Goal: Task Accomplishment & Management: Manage account settings

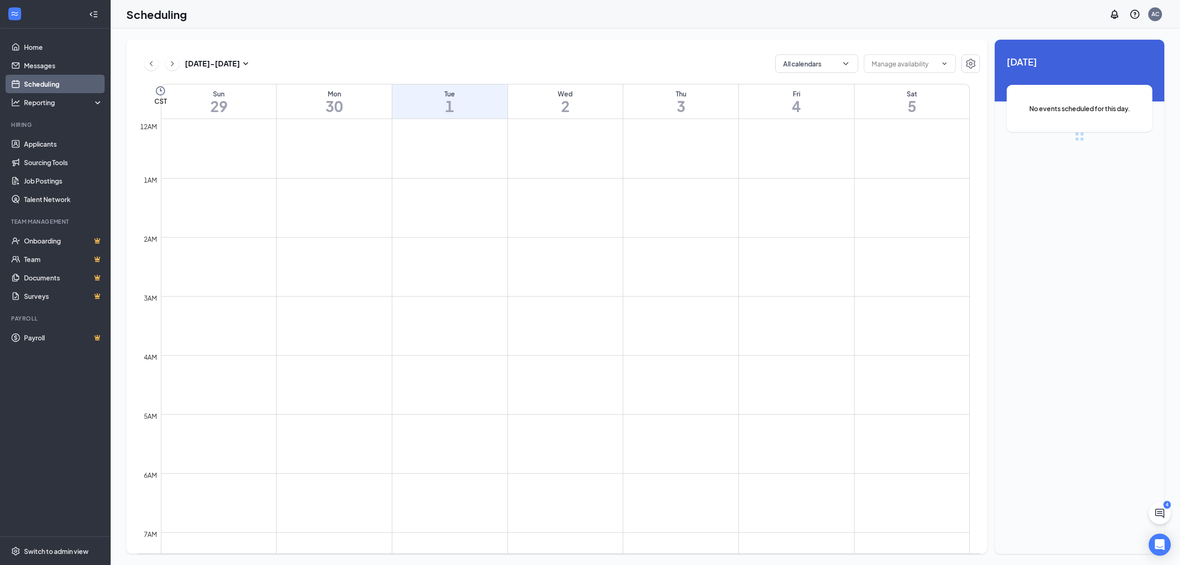
scroll to position [453, 0]
click at [197, 62] on h3 "[DATE] - [DATE]" at bounding box center [212, 64] width 55 height 10
type input "[DATE]"
click at [249, 153] on div "15" at bounding box center [248, 155] width 11 height 11
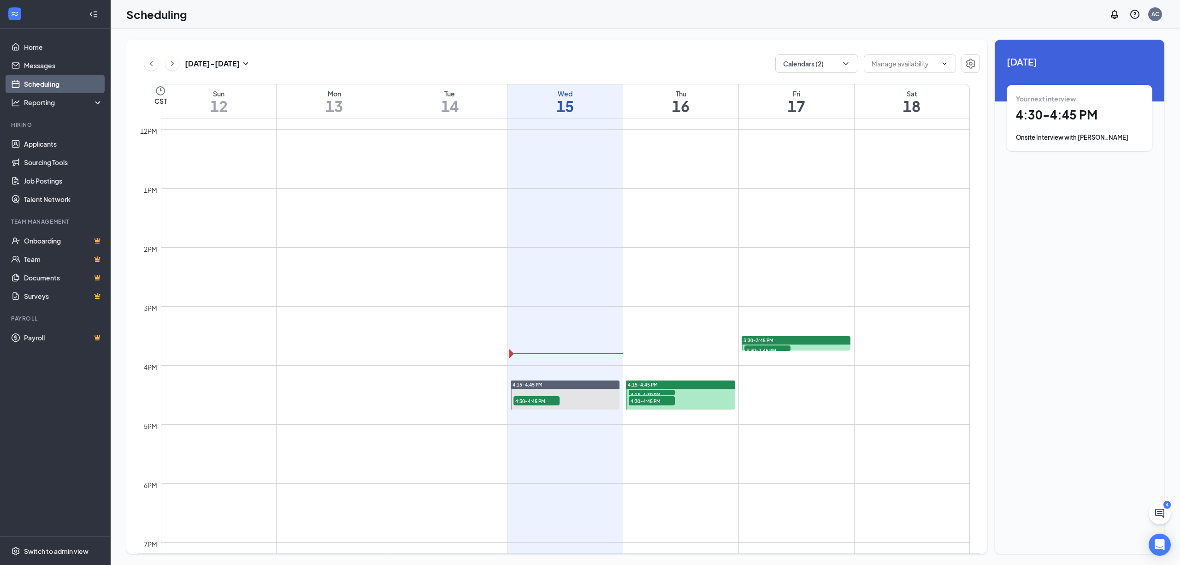
scroll to position [699, 0]
click at [34, 65] on link "Messages" at bounding box center [63, 65] width 79 height 18
click at [43, 65] on link "Messages" at bounding box center [63, 65] width 79 height 18
click at [36, 45] on link "Home" at bounding box center [63, 47] width 79 height 18
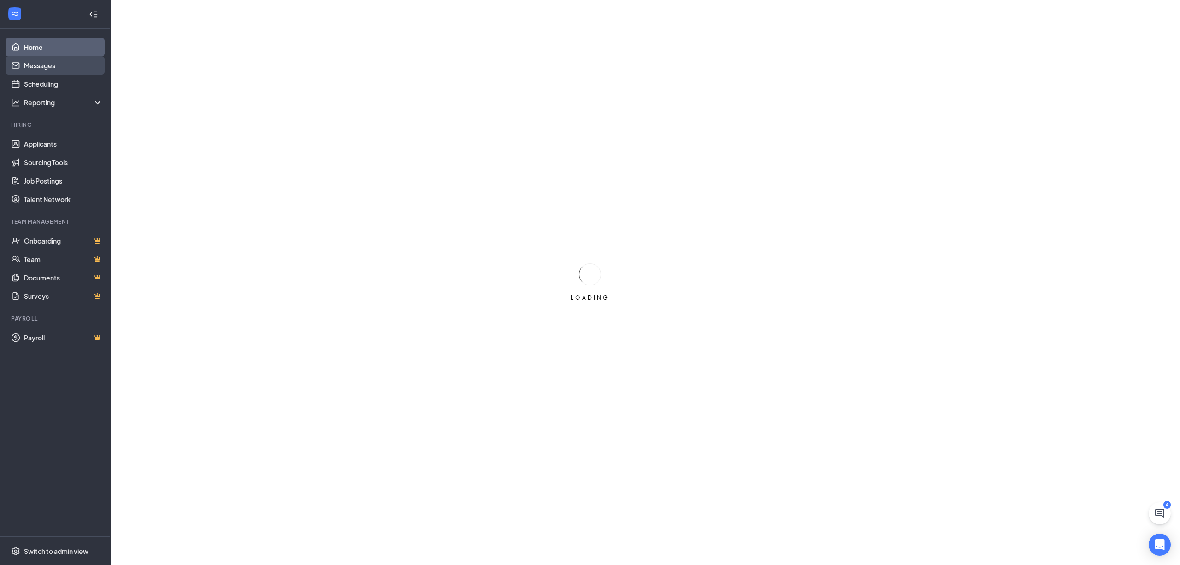
click at [50, 66] on link "Messages" at bounding box center [63, 65] width 79 height 18
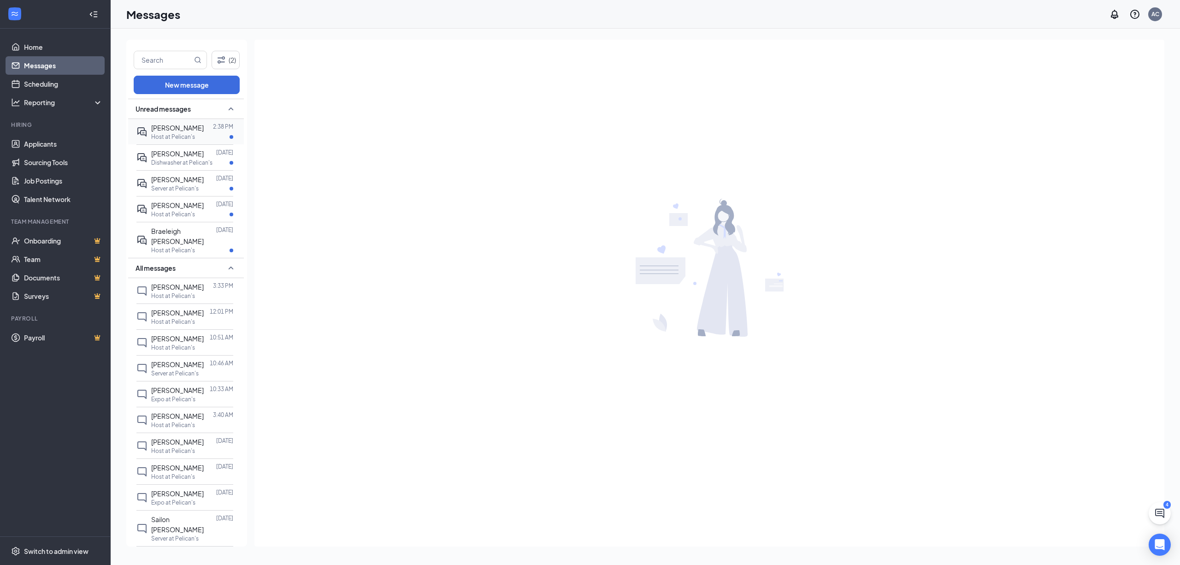
click at [159, 124] on span "[PERSON_NAME]" at bounding box center [177, 128] width 53 height 8
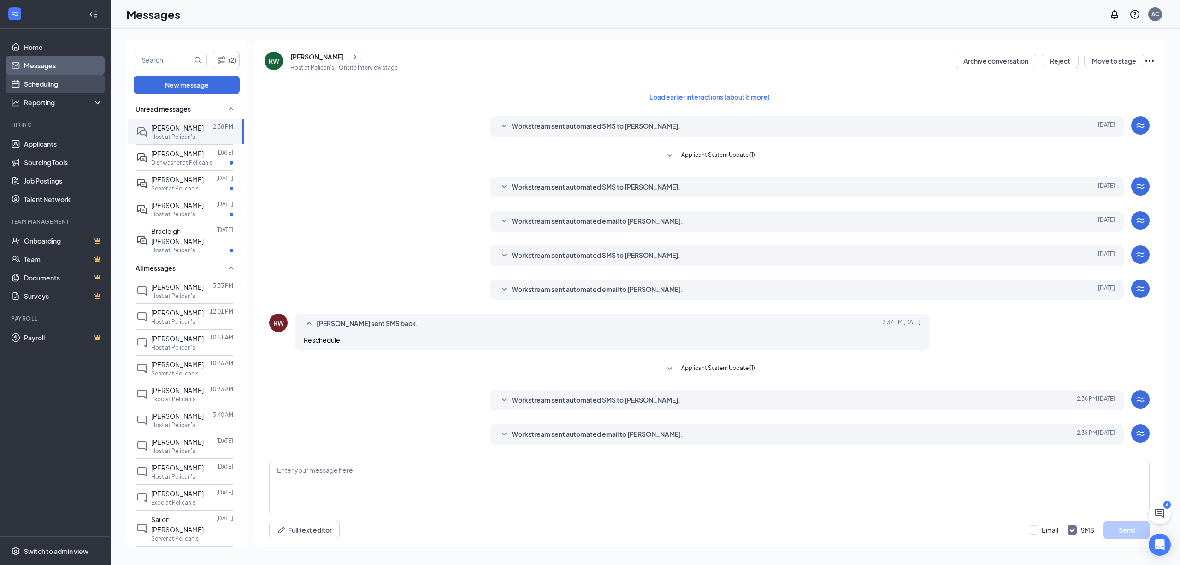
click at [48, 77] on link "Scheduling" at bounding box center [63, 84] width 79 height 18
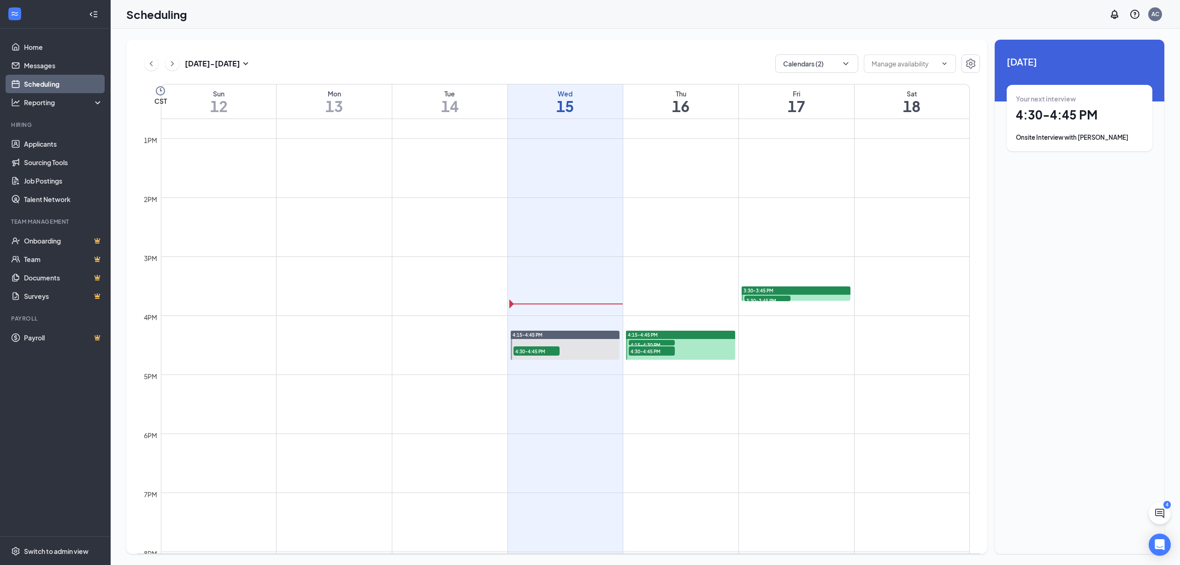
scroll to position [760, 0]
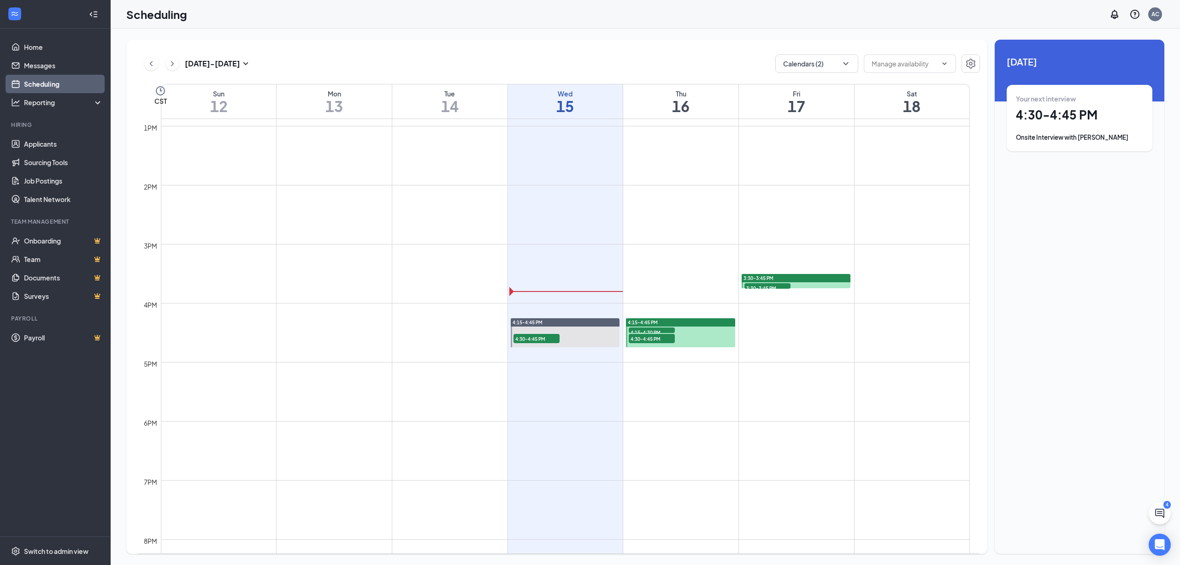
click at [647, 331] on span "4:15-4:30 PM" at bounding box center [652, 331] width 46 height 9
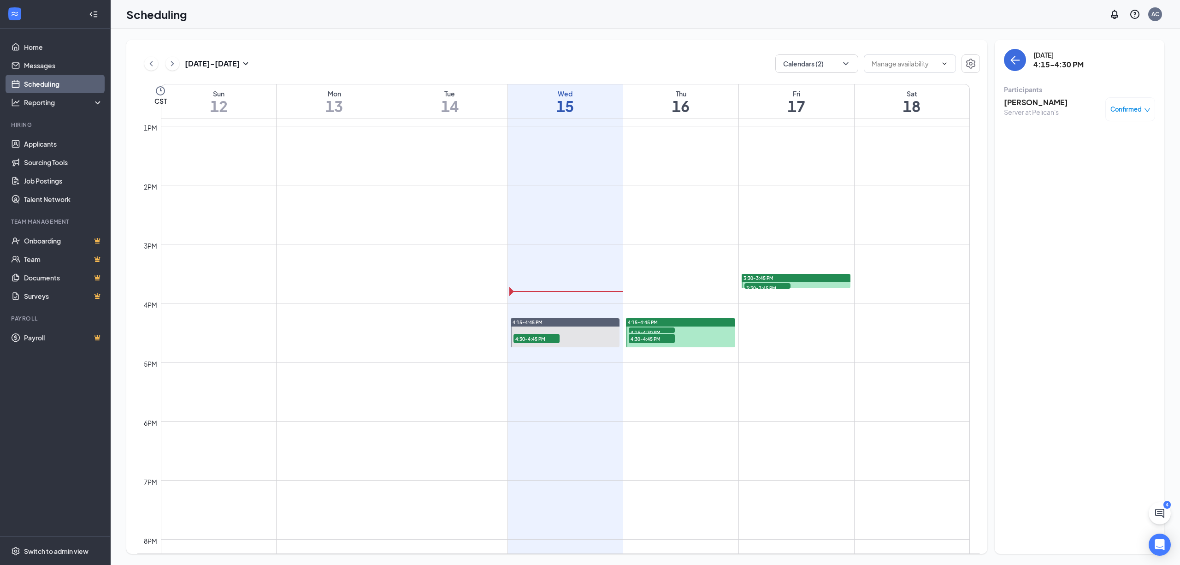
click at [648, 340] on span "4:30-4:45 PM" at bounding box center [652, 338] width 46 height 9
click at [769, 284] on span "3:30-3:45 PM" at bounding box center [767, 287] width 46 height 9
click at [1028, 99] on h3 "[PERSON_NAME]" at bounding box center [1036, 102] width 64 height 10
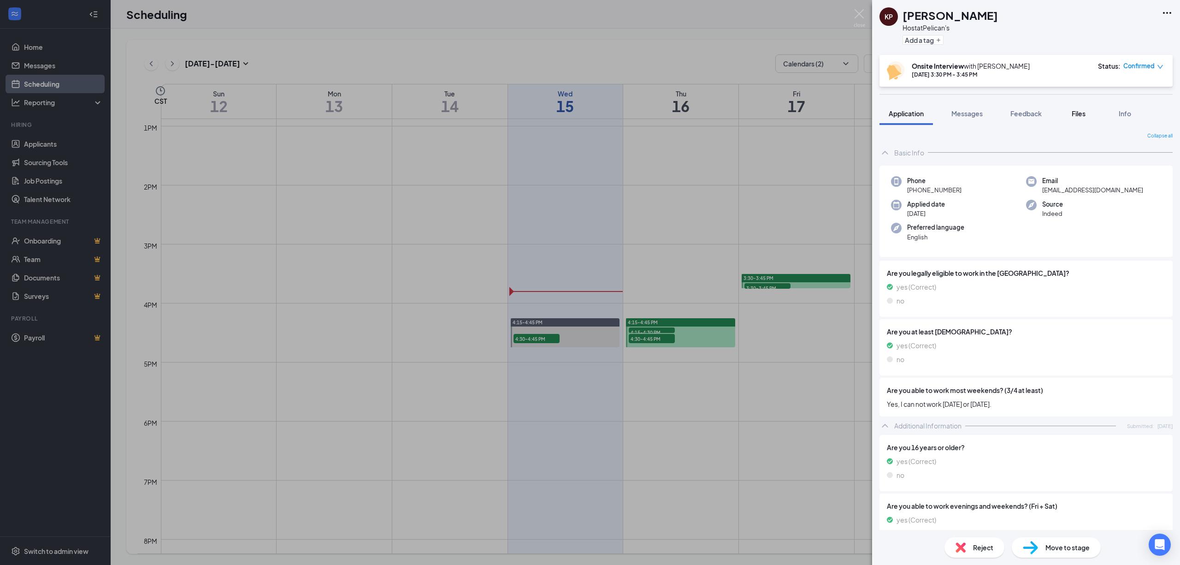
click at [1083, 115] on span "Files" at bounding box center [1079, 113] width 14 height 8
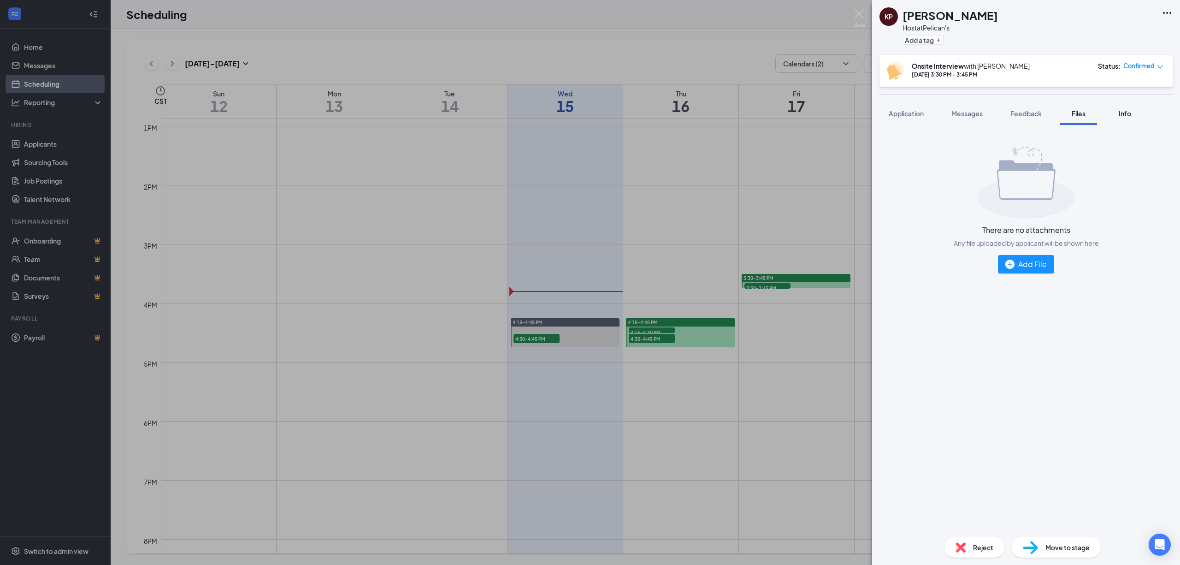
click at [1132, 119] on button "Info" at bounding box center [1124, 113] width 37 height 23
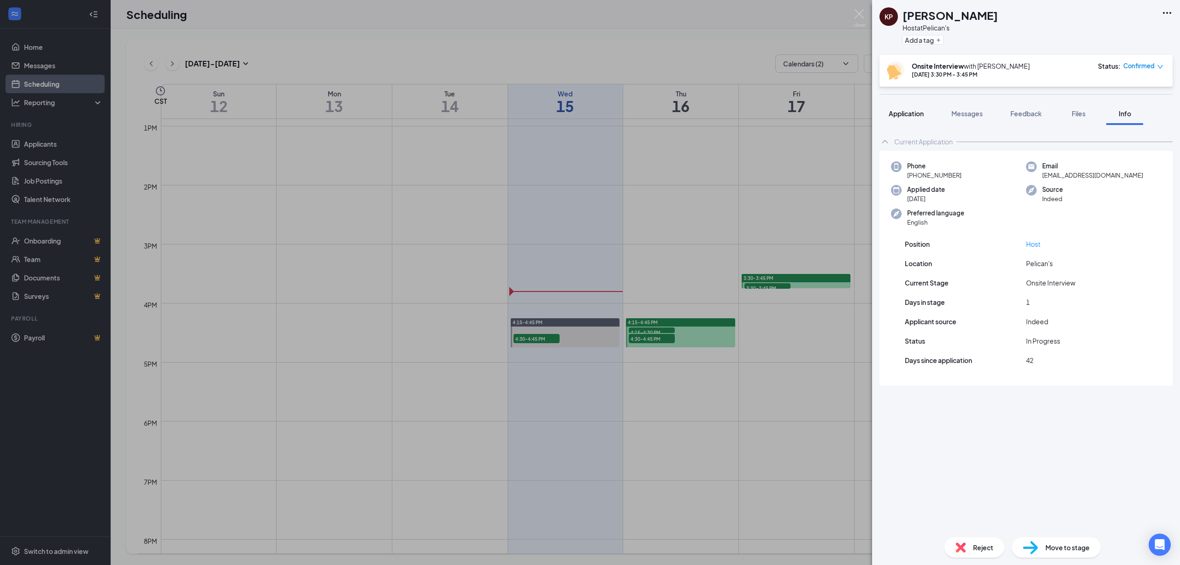
click at [915, 113] on span "Application" at bounding box center [906, 113] width 35 height 8
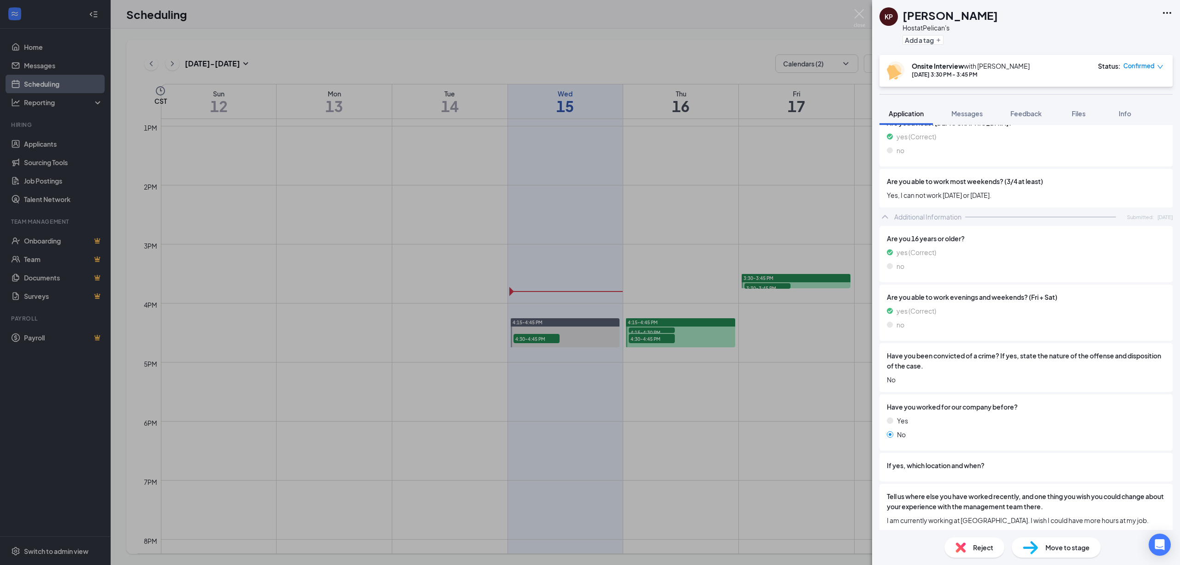
scroll to position [214, 0]
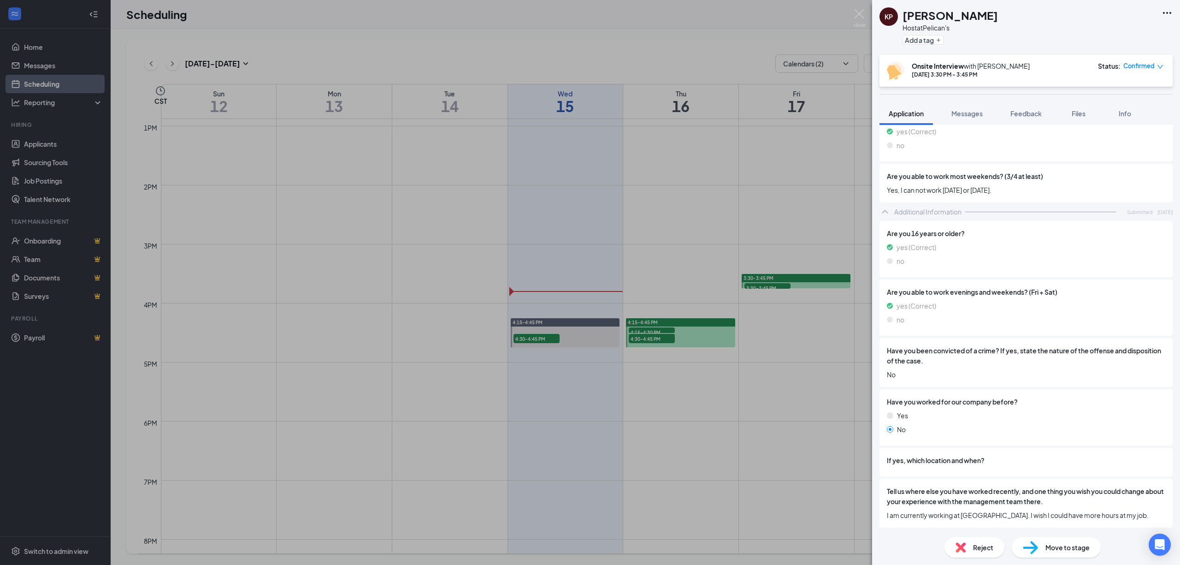
click at [424, 44] on div "KP [PERSON_NAME] Host at Pelican's Add a tag Onsite Interview with [PERSON_NAME…" at bounding box center [590, 282] width 1180 height 565
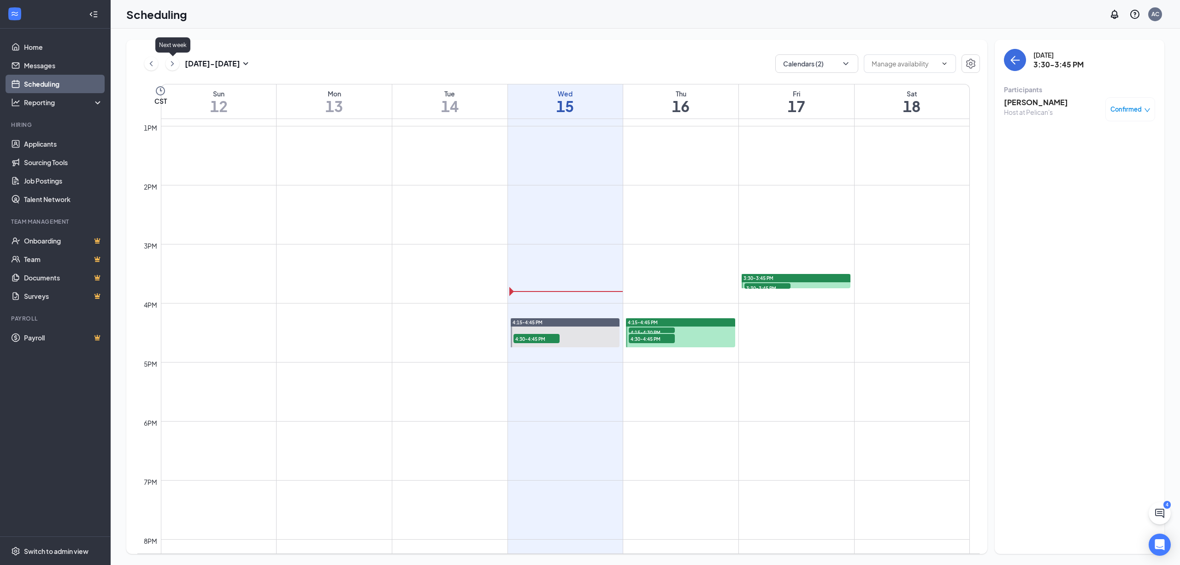
click at [172, 63] on icon "ChevronRight" at bounding box center [172, 63] width 3 height 5
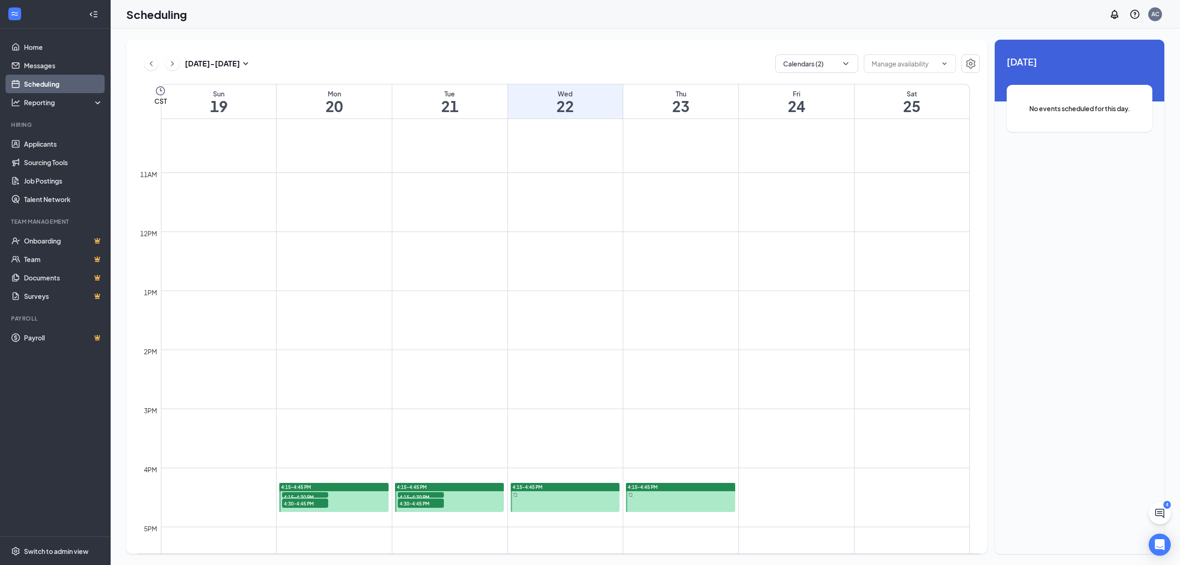
scroll to position [883, 0]
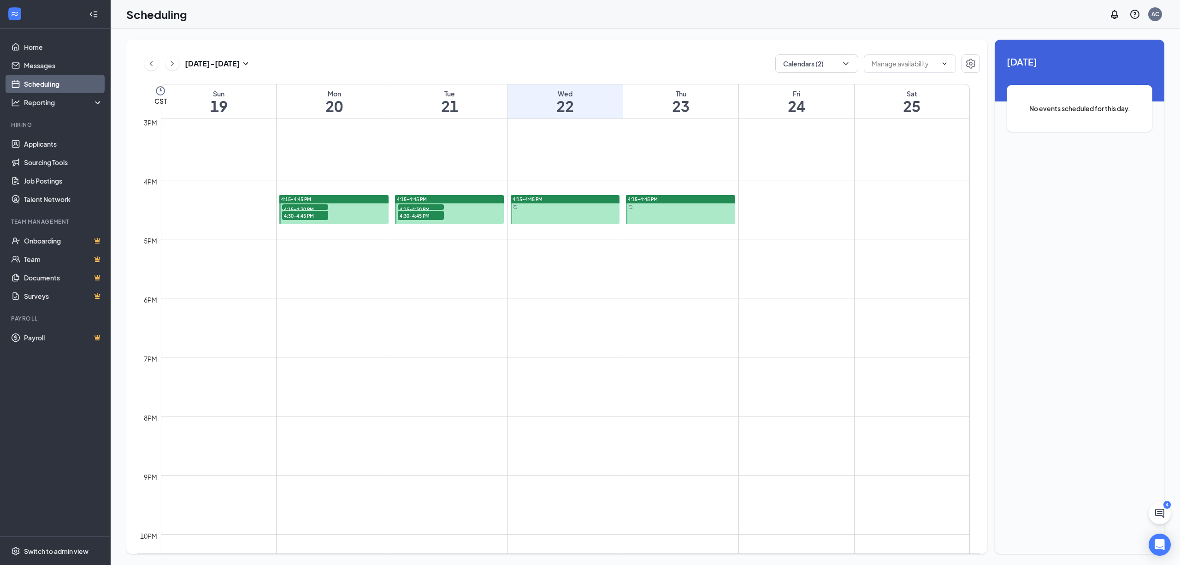
click at [417, 208] on span "4:15-4:30 PM" at bounding box center [421, 208] width 46 height 9
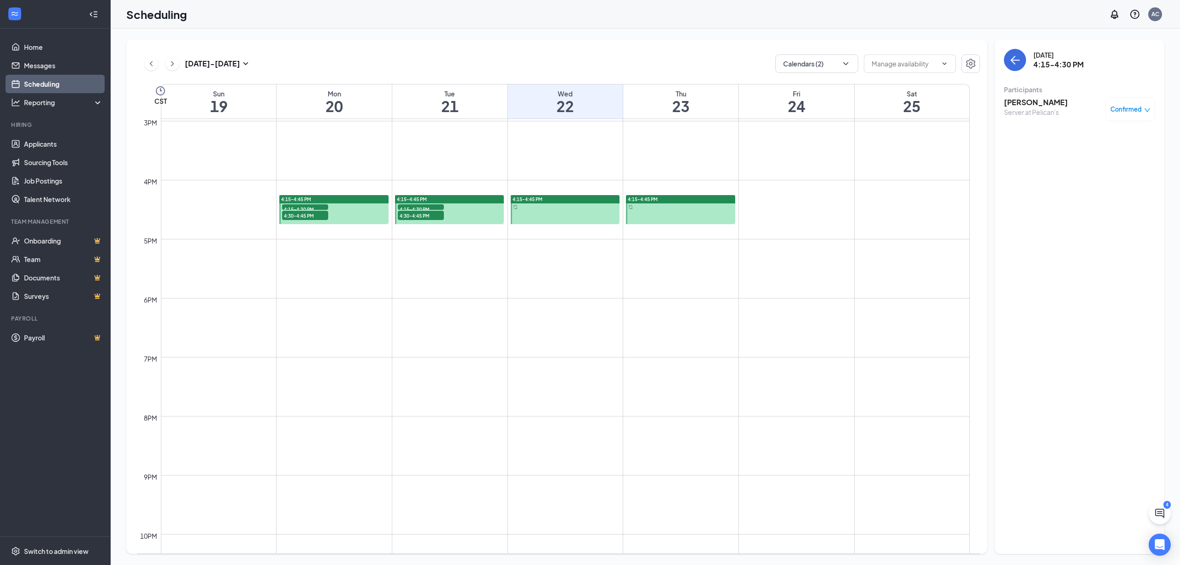
click at [417, 214] on span "4:30-4:45 PM" at bounding box center [421, 215] width 46 height 9
click at [300, 208] on span "4:15-4:30 PM" at bounding box center [305, 208] width 46 height 9
